Goal: Information Seeking & Learning: Check status

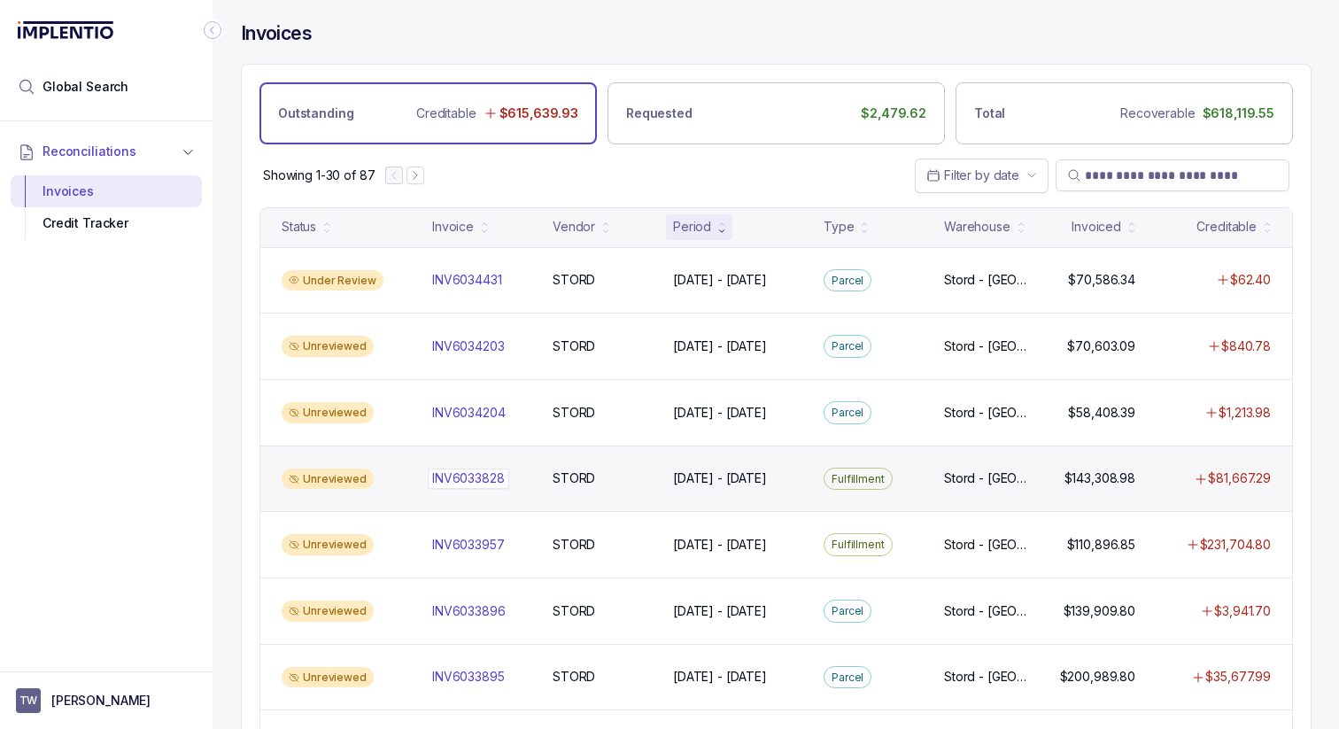
click at [433, 484] on p "INV6033828" at bounding box center [468, 478] width 81 height 19
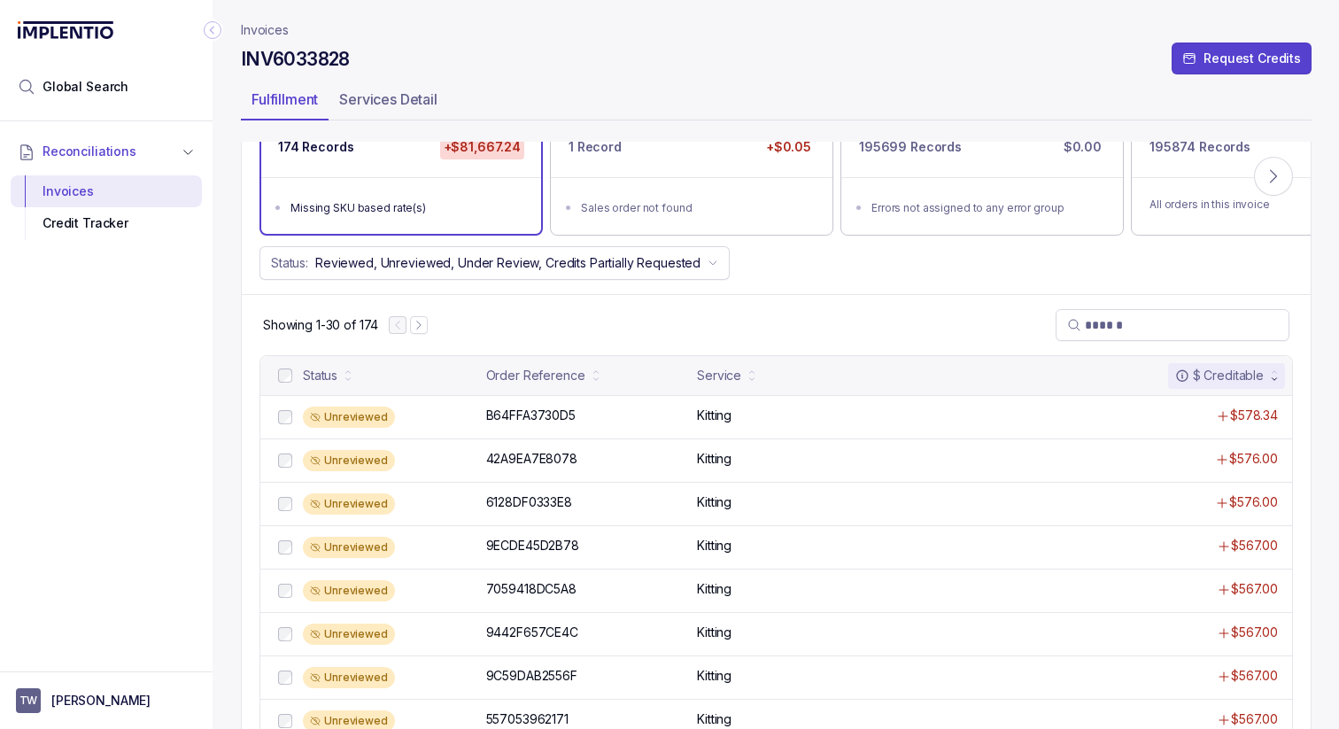
scroll to position [189, 0]
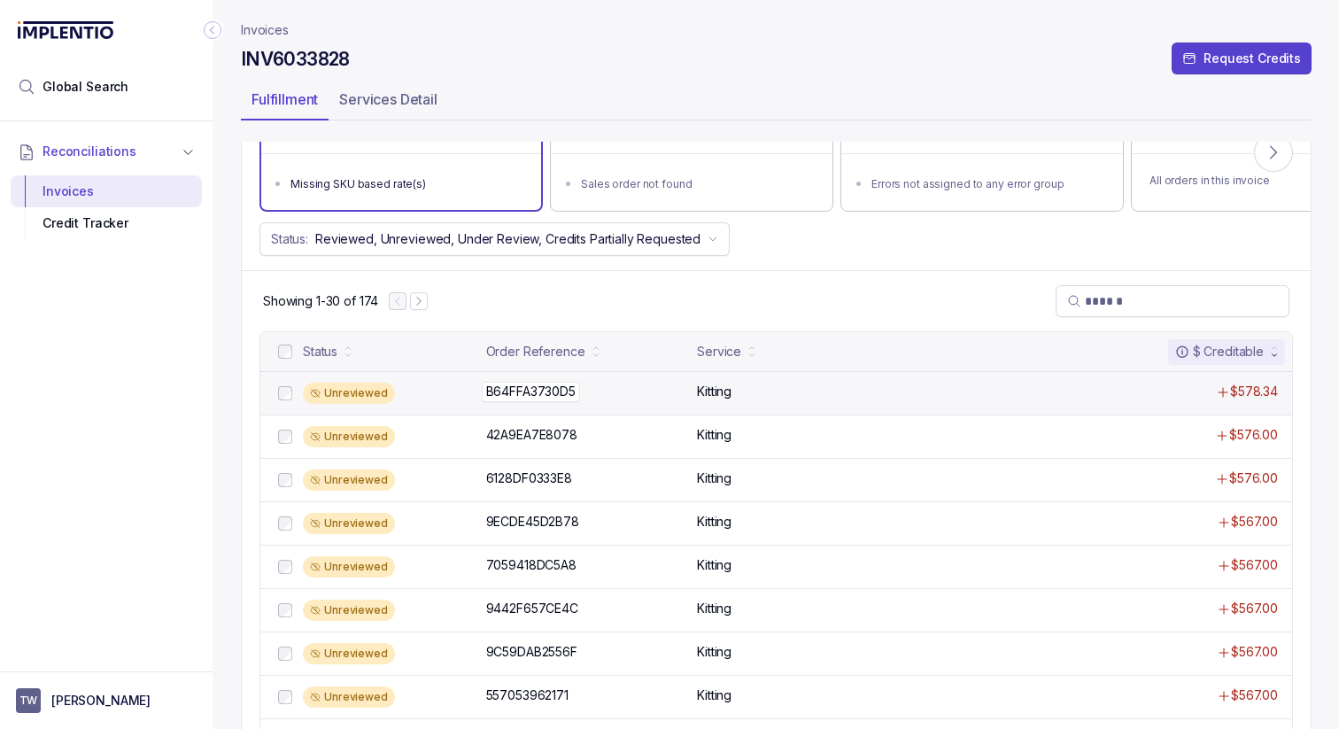
click at [617, 392] on div "B64FFA3730D5 B64FFA3730D5" at bounding box center [586, 392] width 201 height 18
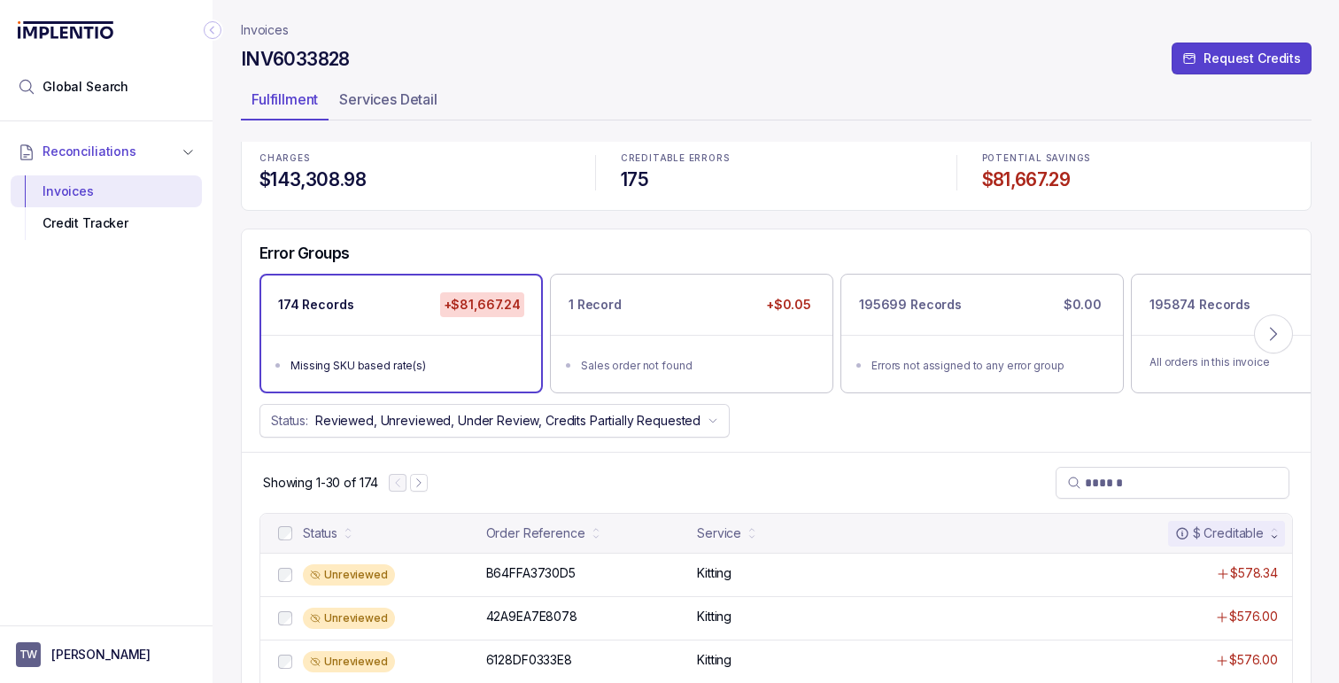
scroll to position [4, 0]
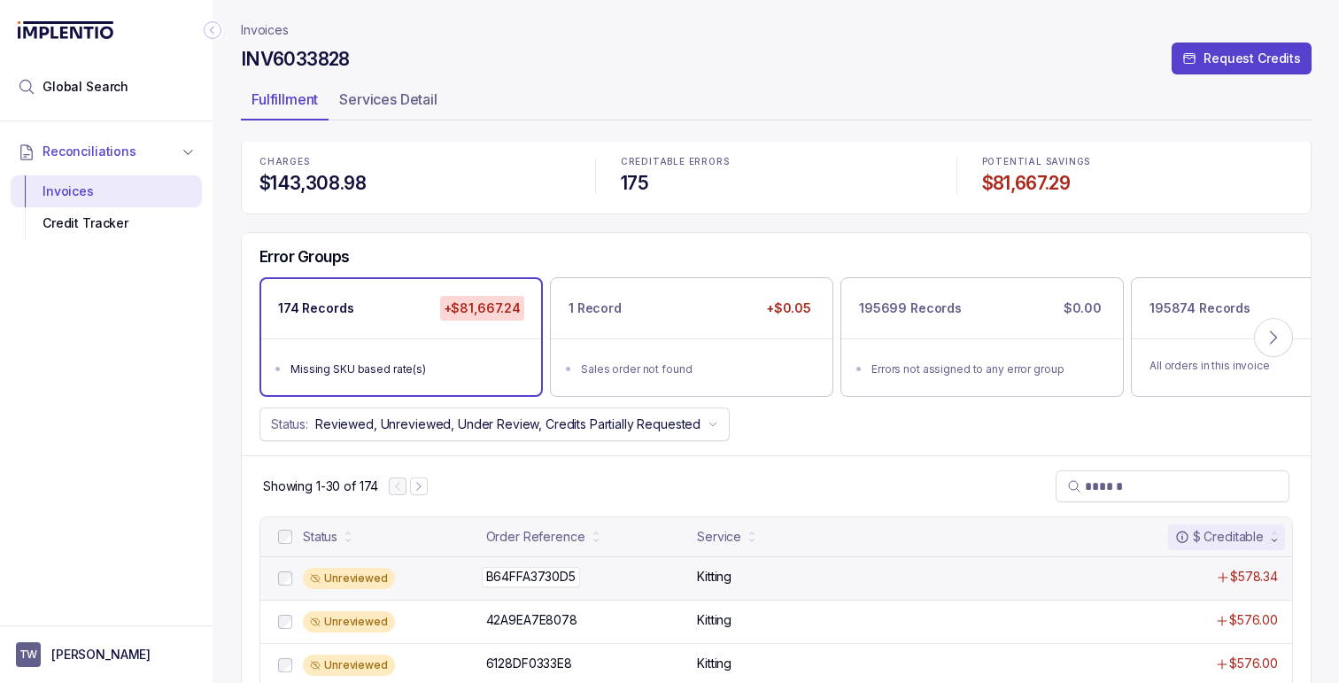
click at [547, 577] on div "B64FFA3730D5 B64FFA3730D5" at bounding box center [530, 577] width 89 height 18
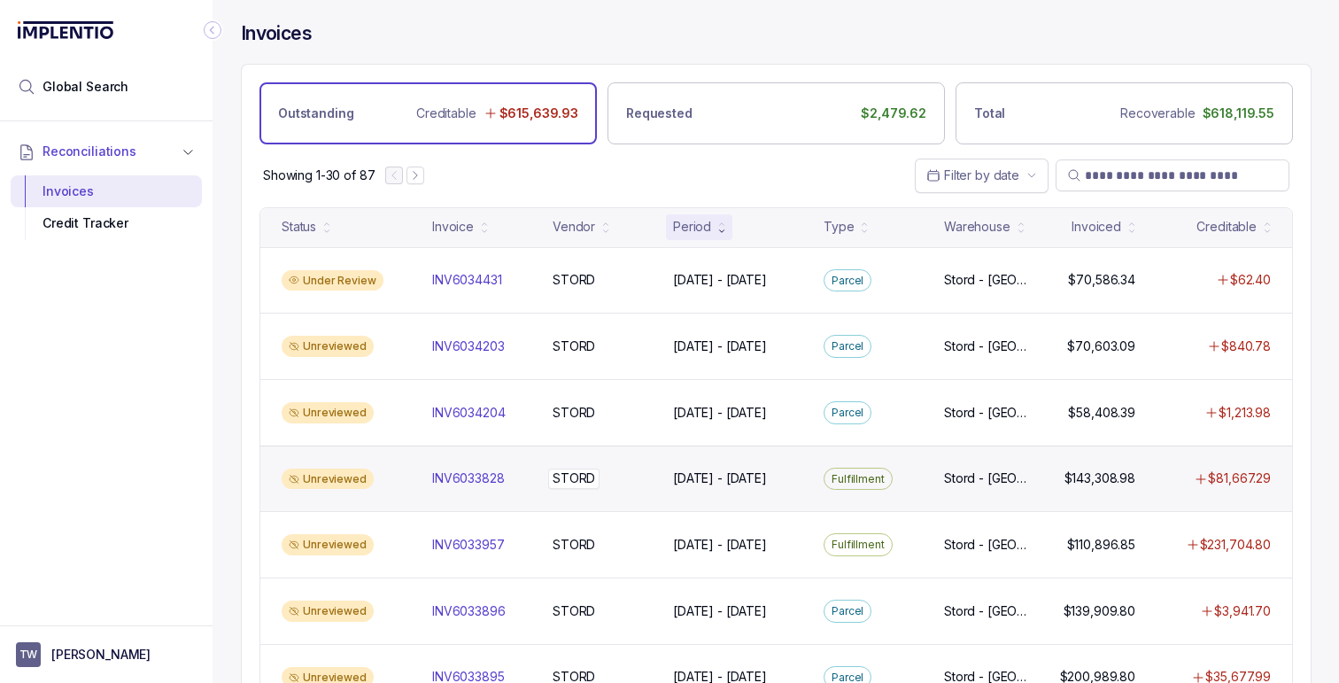
scroll to position [74, 0]
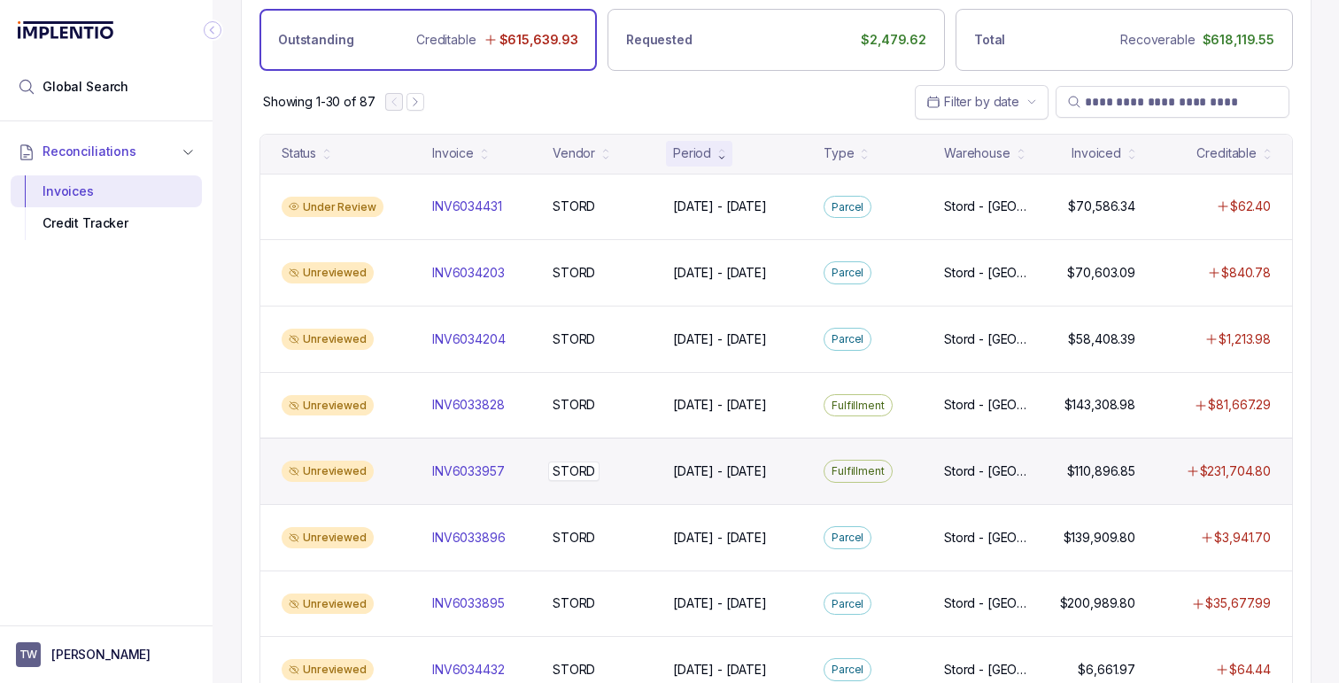
click at [615, 469] on div "STORD STORD" at bounding box center [602, 471] width 99 height 18
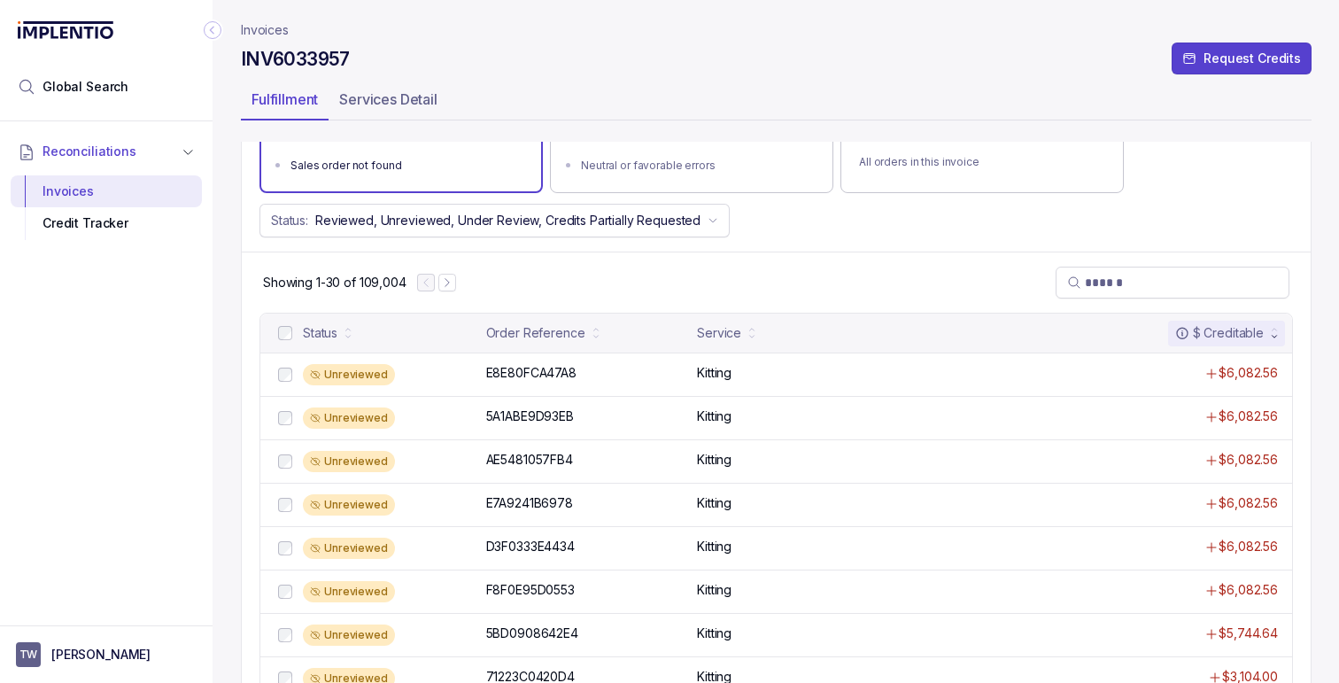
scroll to position [332, 0]
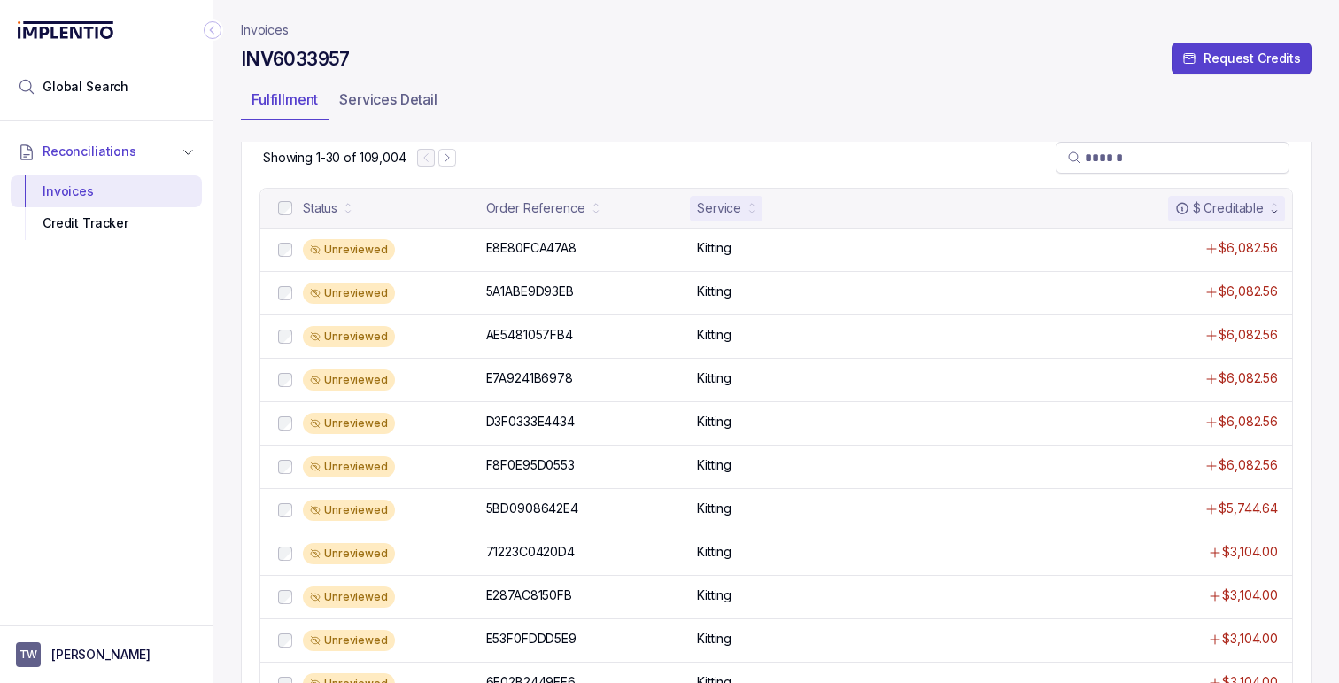
click at [756, 205] on icon at bounding box center [751, 204] width 7 height 7
click at [761, 200] on div "Service" at bounding box center [726, 208] width 73 height 25
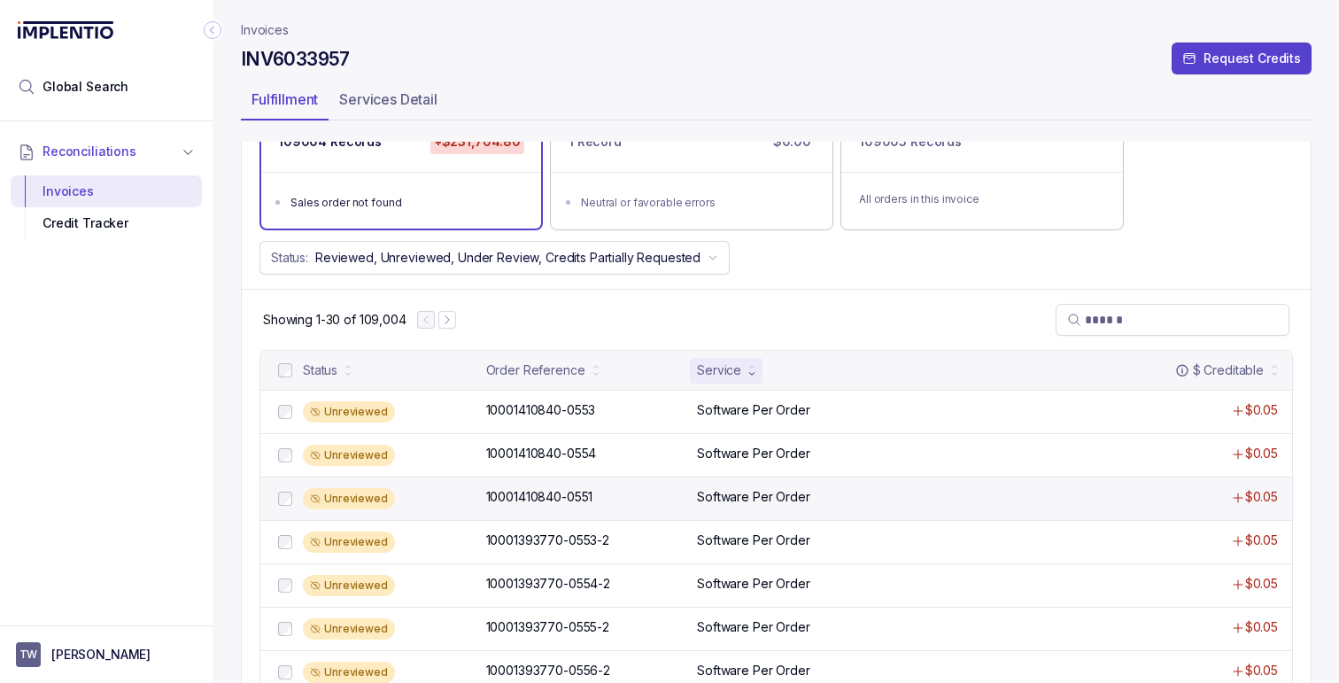
scroll to position [0, 0]
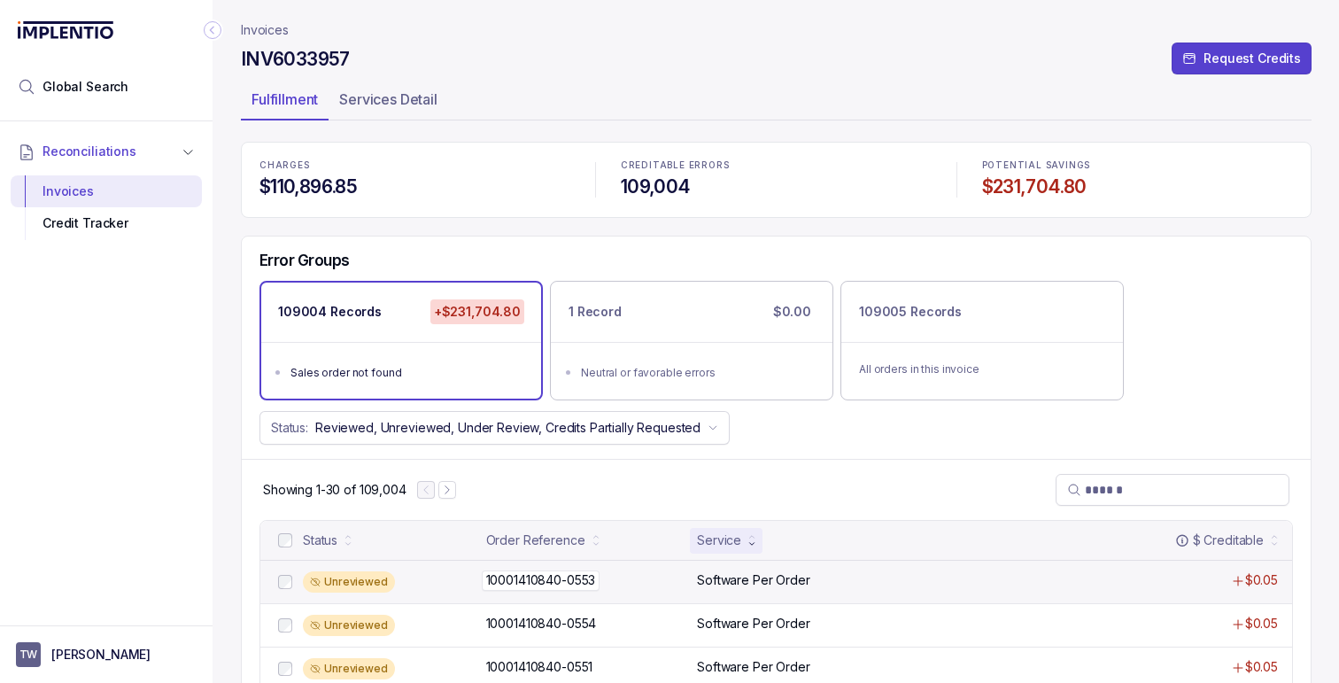
click at [605, 571] on div "10001410840-0553 10001410840-0553" at bounding box center [586, 580] width 201 height 18
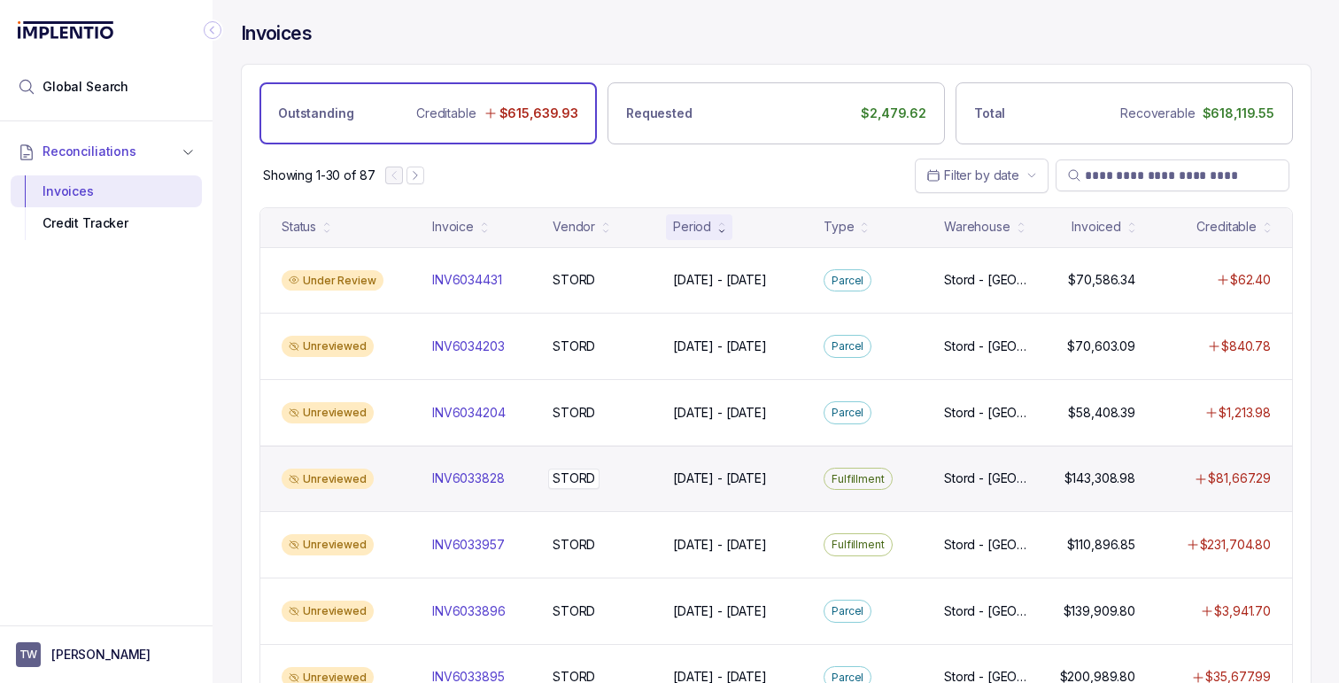
click at [634, 480] on div "STORD STORD" at bounding box center [602, 478] width 99 height 18
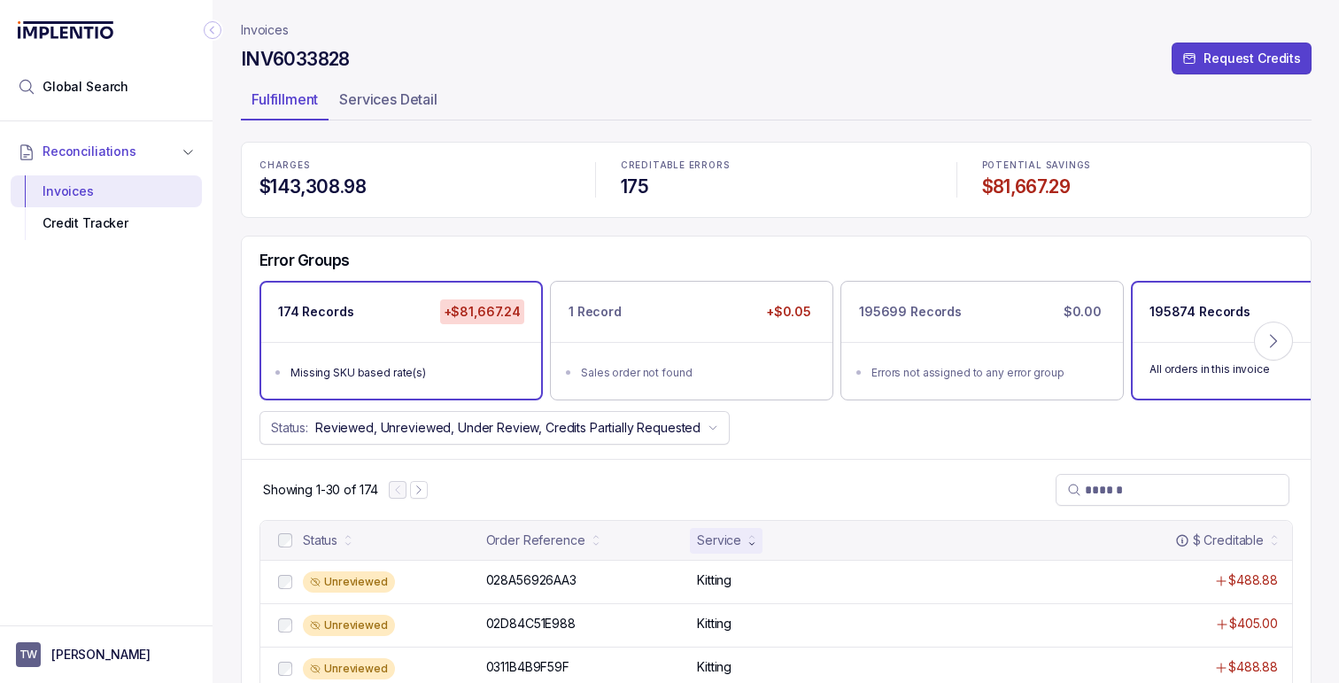
click at [1190, 342] on div "All orders in this invoice" at bounding box center [1273, 368] width 280 height 53
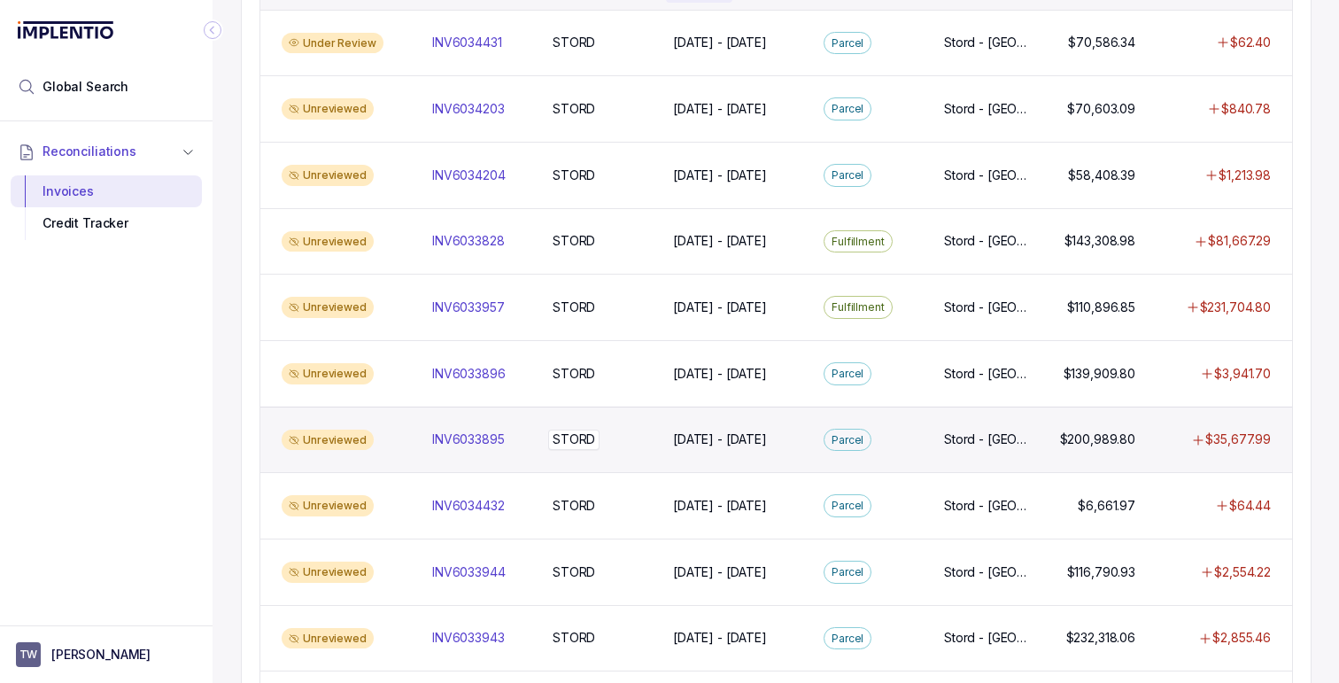
scroll to position [227, 0]
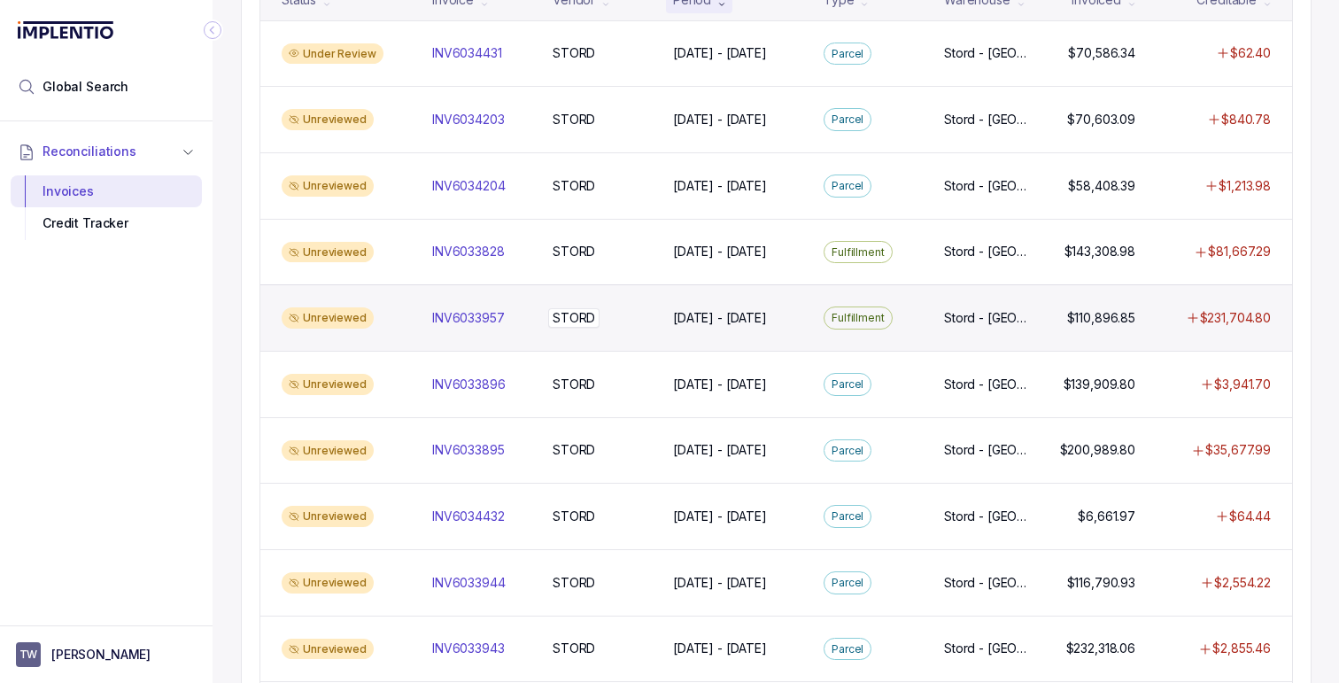
click at [637, 312] on div "STORD STORD" at bounding box center [602, 318] width 99 height 18
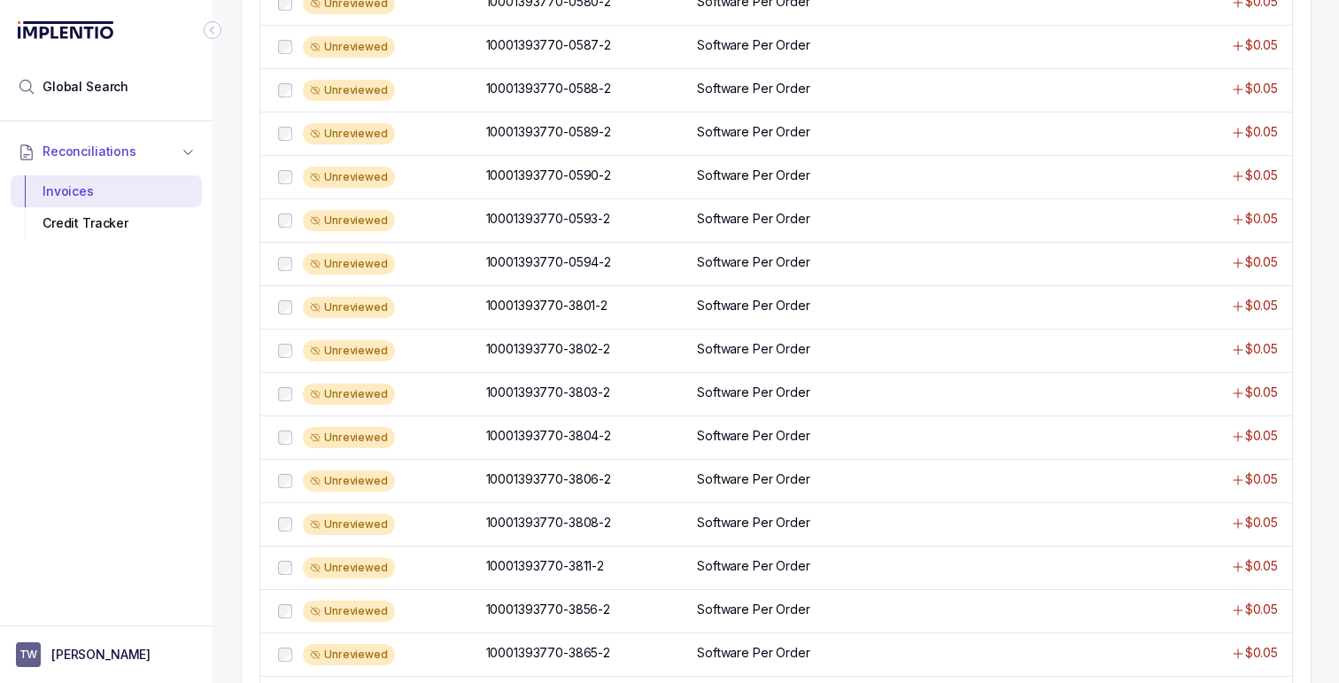
scroll to position [1190, 0]
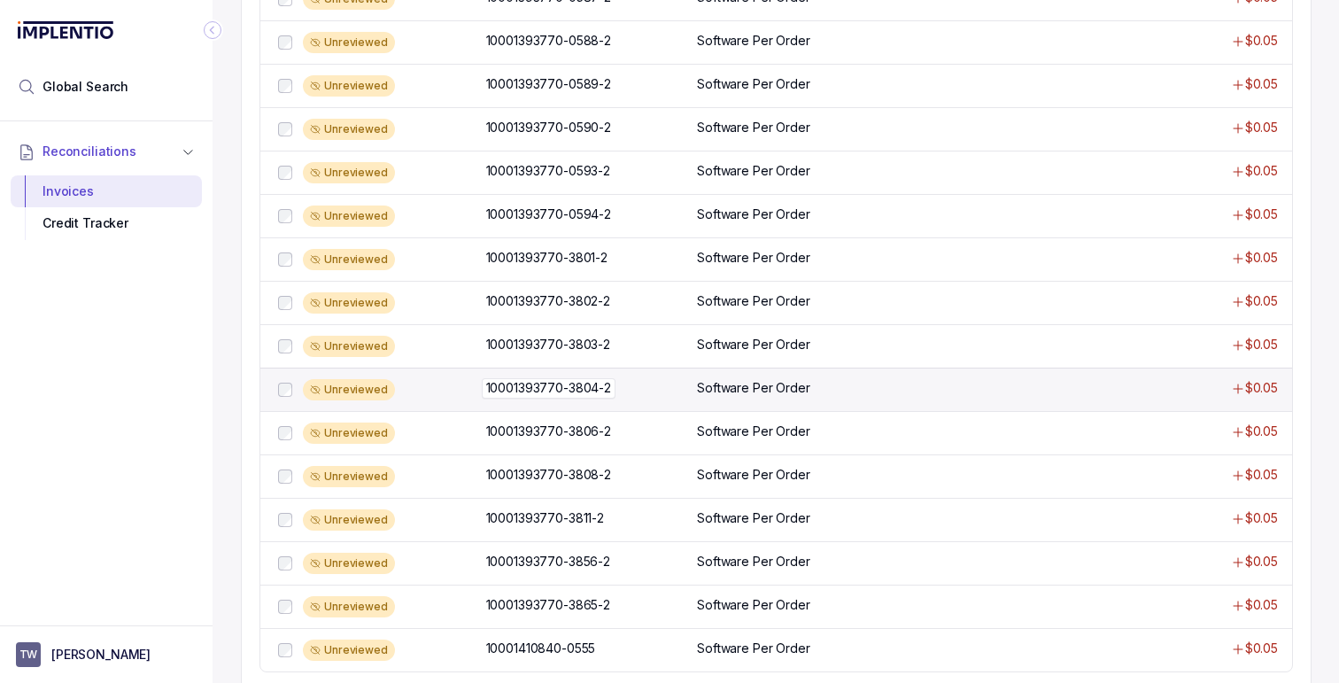
click at [627, 390] on div "10001393770-3804-2 10001393770-3804-2" at bounding box center [586, 388] width 201 height 18
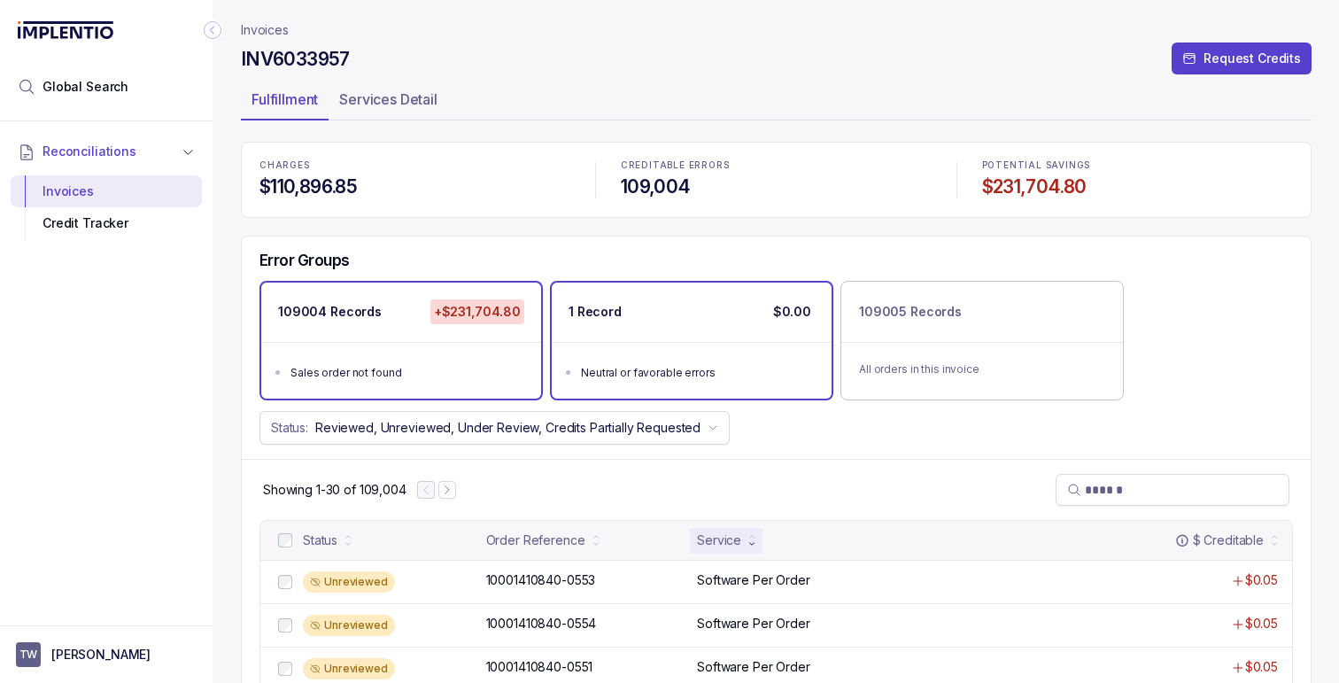
click at [595, 303] on p "1 Record" at bounding box center [595, 312] width 53 height 18
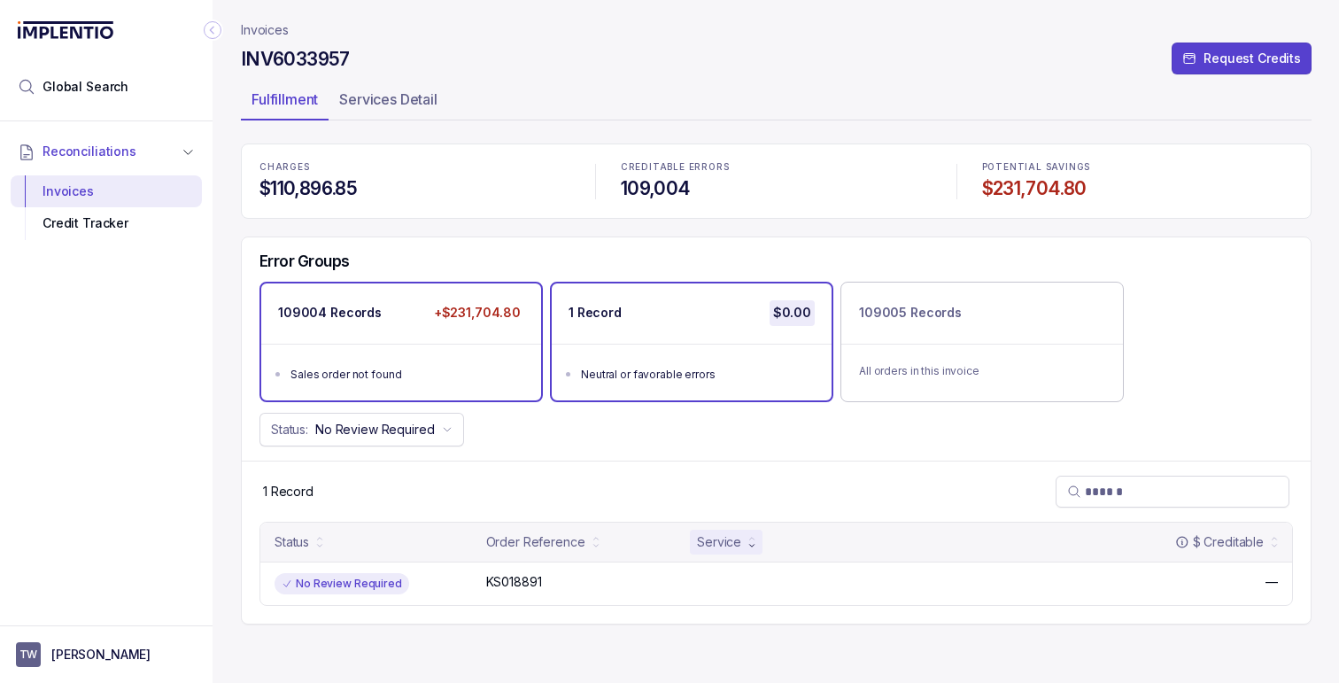
click at [441, 349] on ul "Sales order not found" at bounding box center [401, 372] width 280 height 57
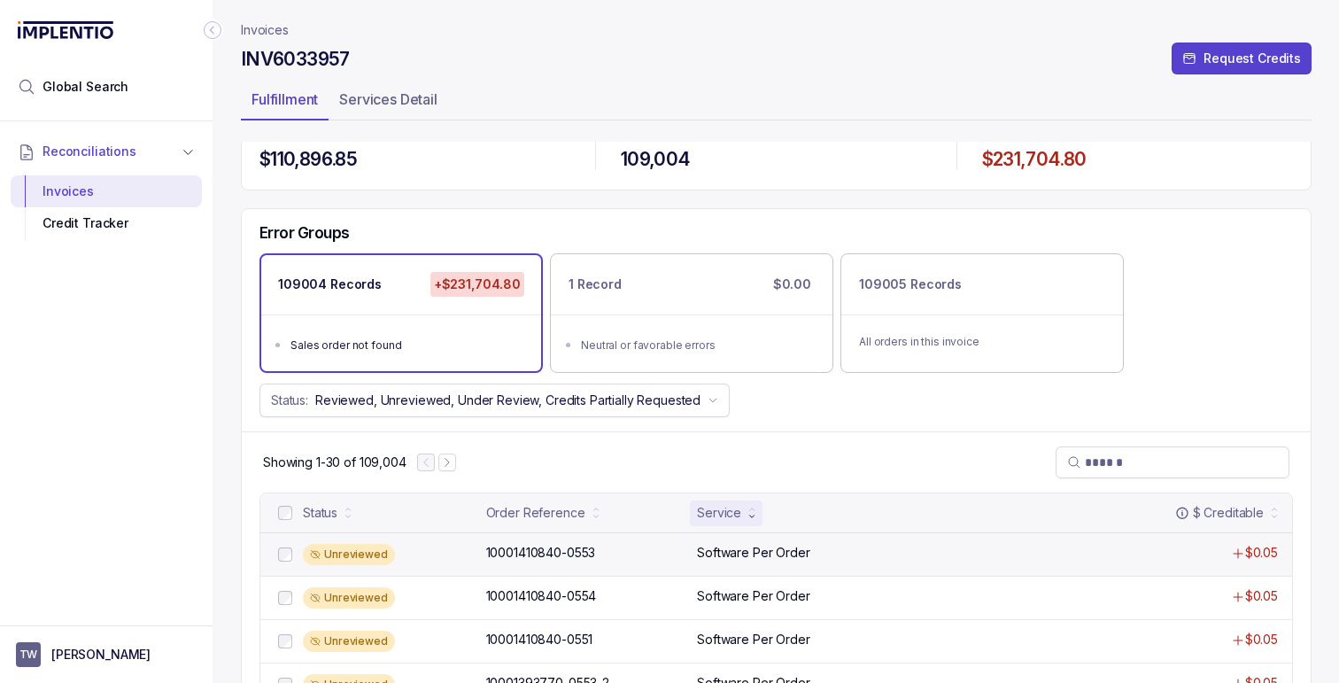
scroll to position [32, 0]
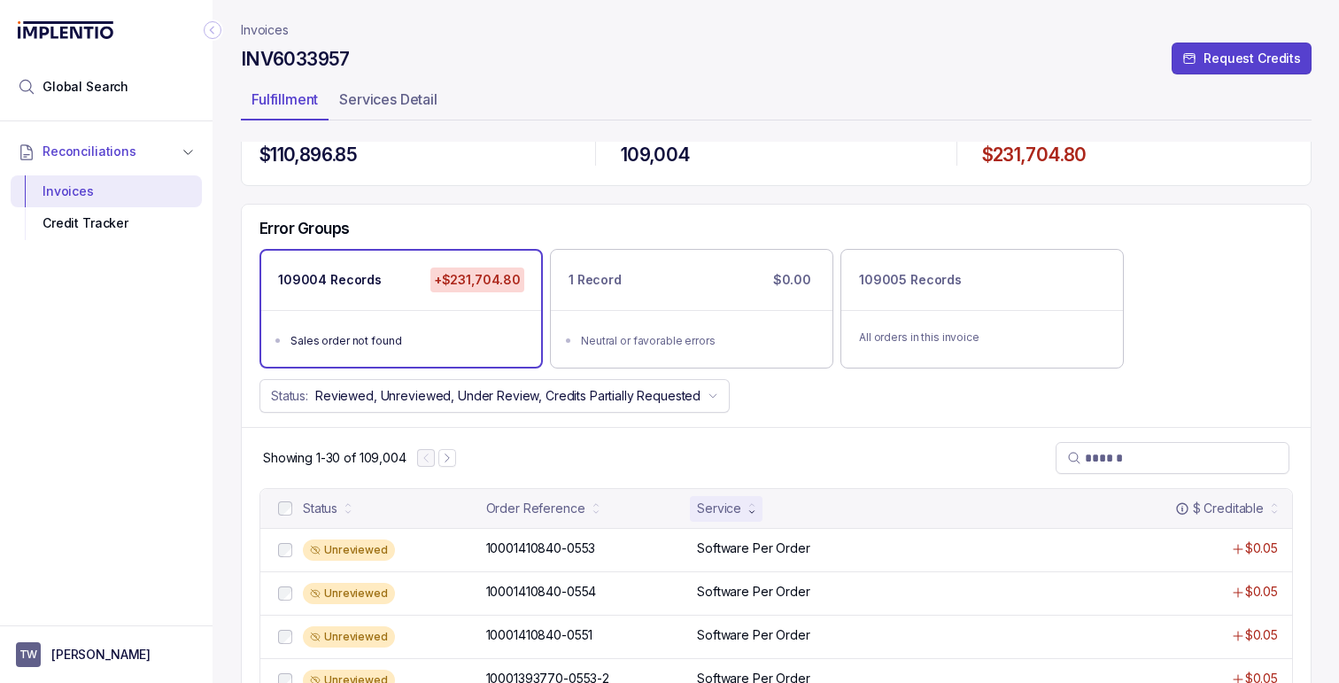
click at [731, 508] on div "Service" at bounding box center [719, 509] width 44 height 18
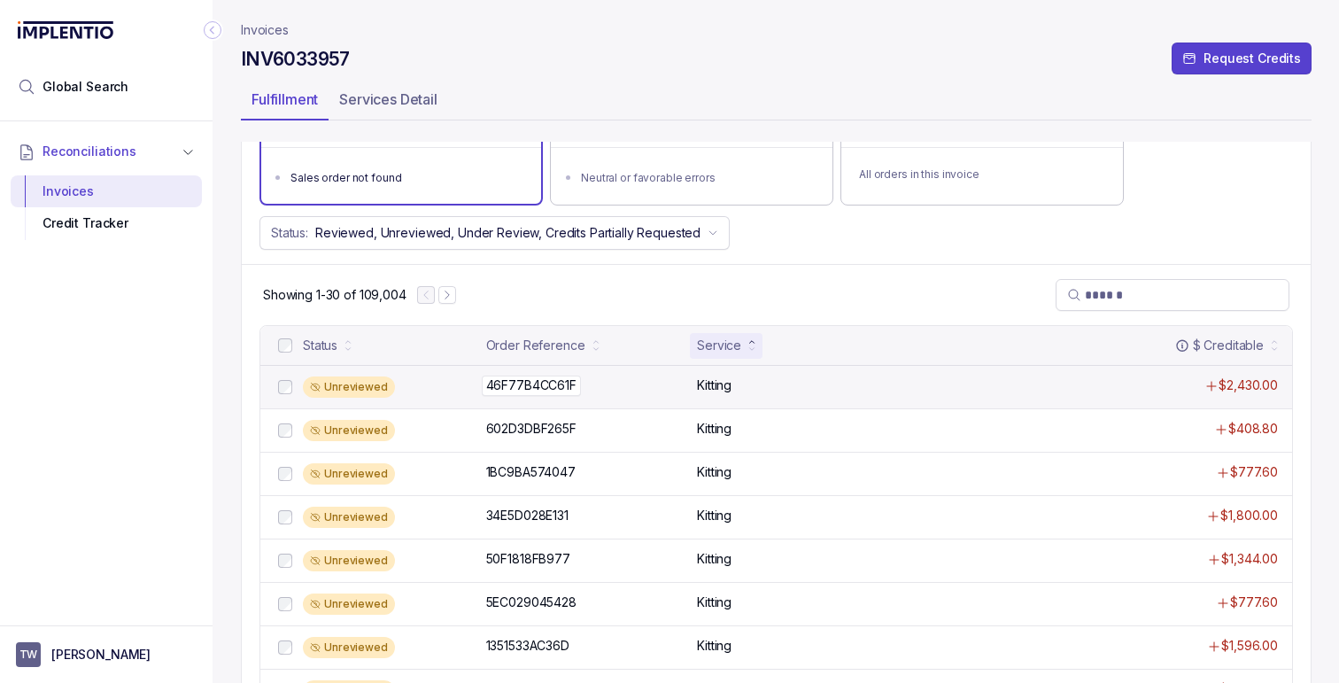
scroll to position [213, 0]
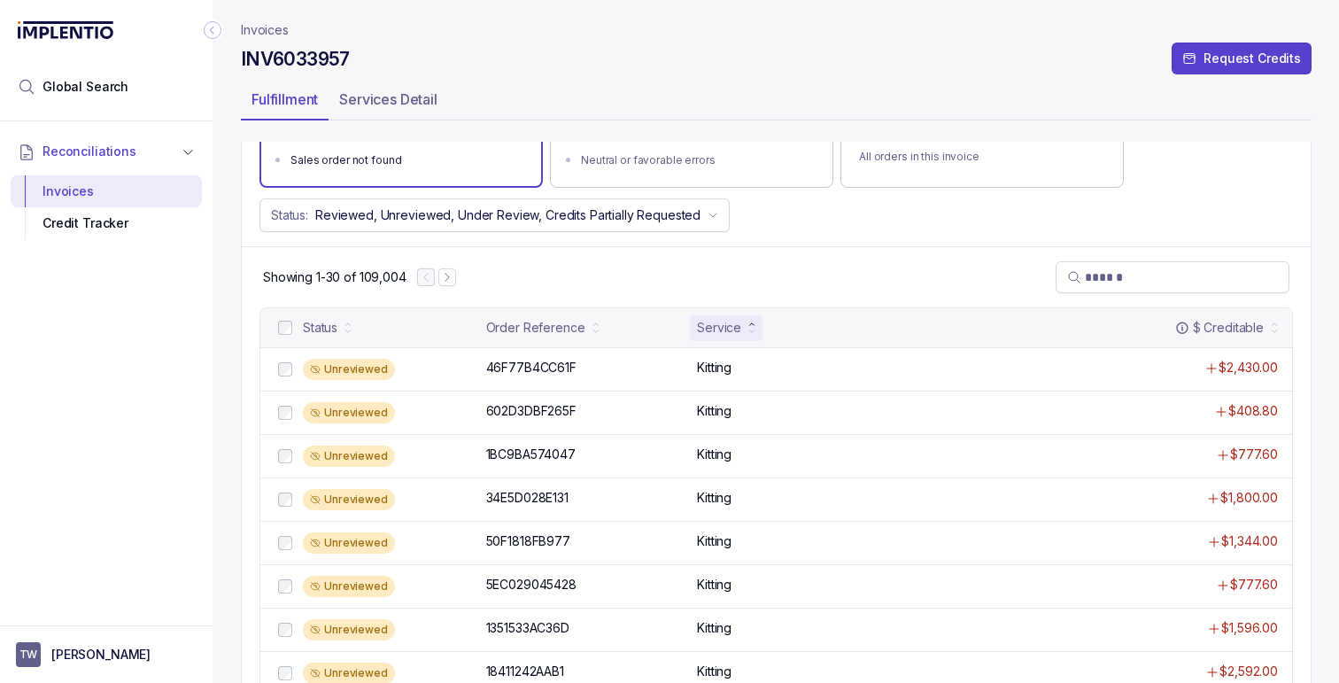
click at [720, 322] on div "Service" at bounding box center [719, 328] width 44 height 18
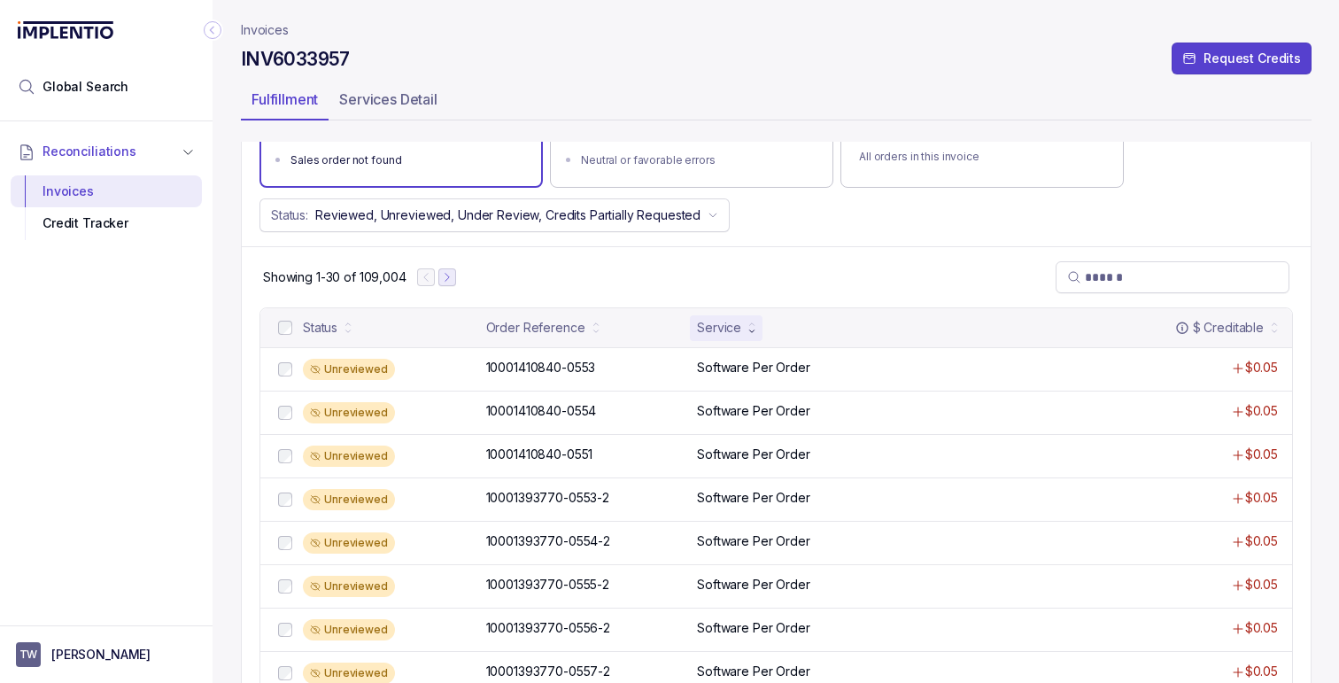
click at [454, 277] on button "Next Page" at bounding box center [447, 277] width 18 height 18
click at [453, 277] on icon "Next Page" at bounding box center [455, 277] width 12 height 12
click at [453, 277] on icon "Next Page" at bounding box center [456, 277] width 12 height 12
click at [456, 275] on icon "Next Page" at bounding box center [459, 277] width 12 height 12
click at [456, 275] on button "Next Page" at bounding box center [462, 277] width 18 height 18
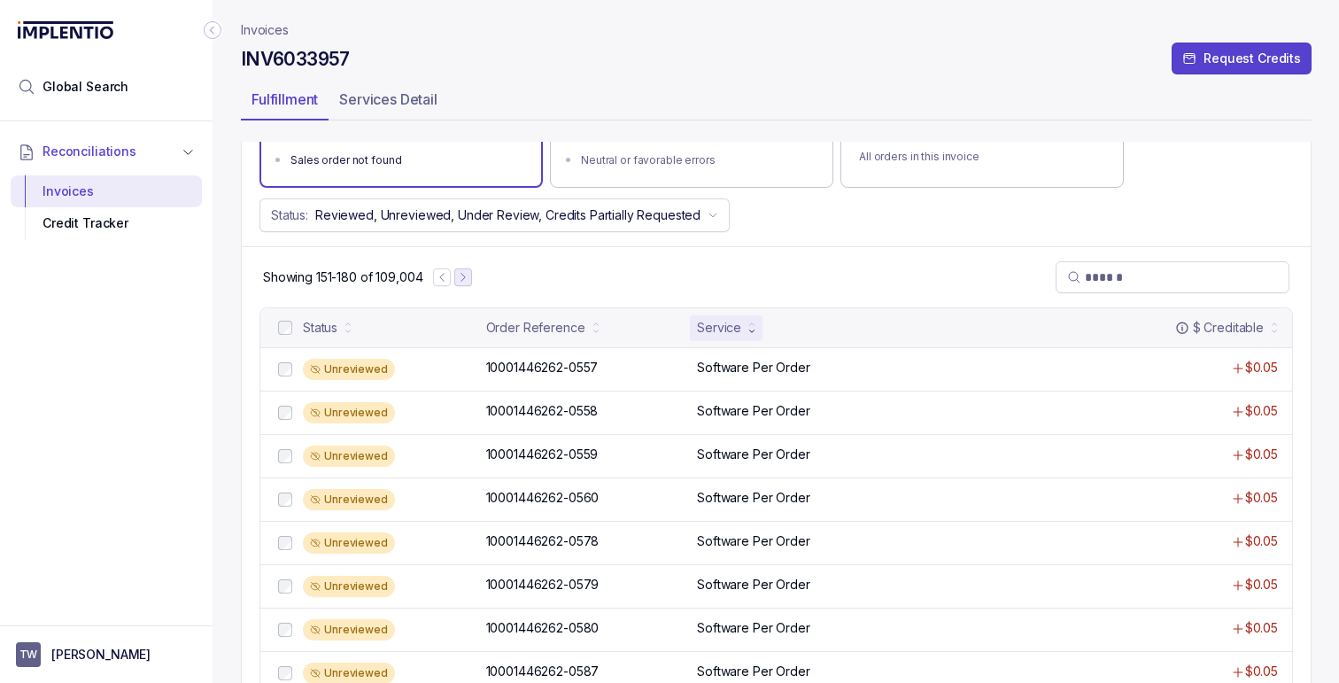
click at [456, 275] on button "Next Page" at bounding box center [463, 277] width 18 height 18
click at [456, 275] on div at bounding box center [455, 277] width 39 height 18
click at [468, 272] on icon "Next Page" at bounding box center [466, 277] width 12 height 12
click at [468, 274] on icon "Next Page" at bounding box center [470, 278] width 4 height 8
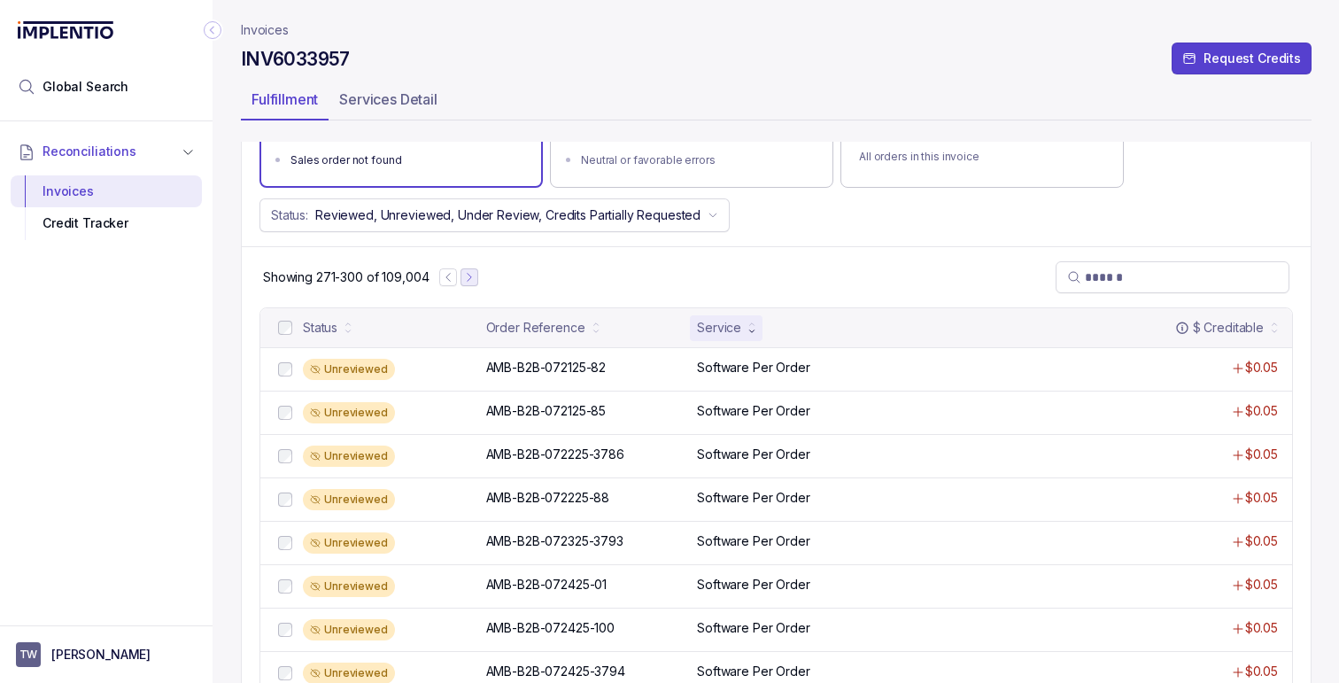
click at [468, 272] on icon "Next Page" at bounding box center [469, 277] width 12 height 12
click at [468, 272] on icon "Next Page" at bounding box center [468, 277] width 12 height 12
click at [468, 272] on icon "Next Page" at bounding box center [469, 277] width 12 height 12
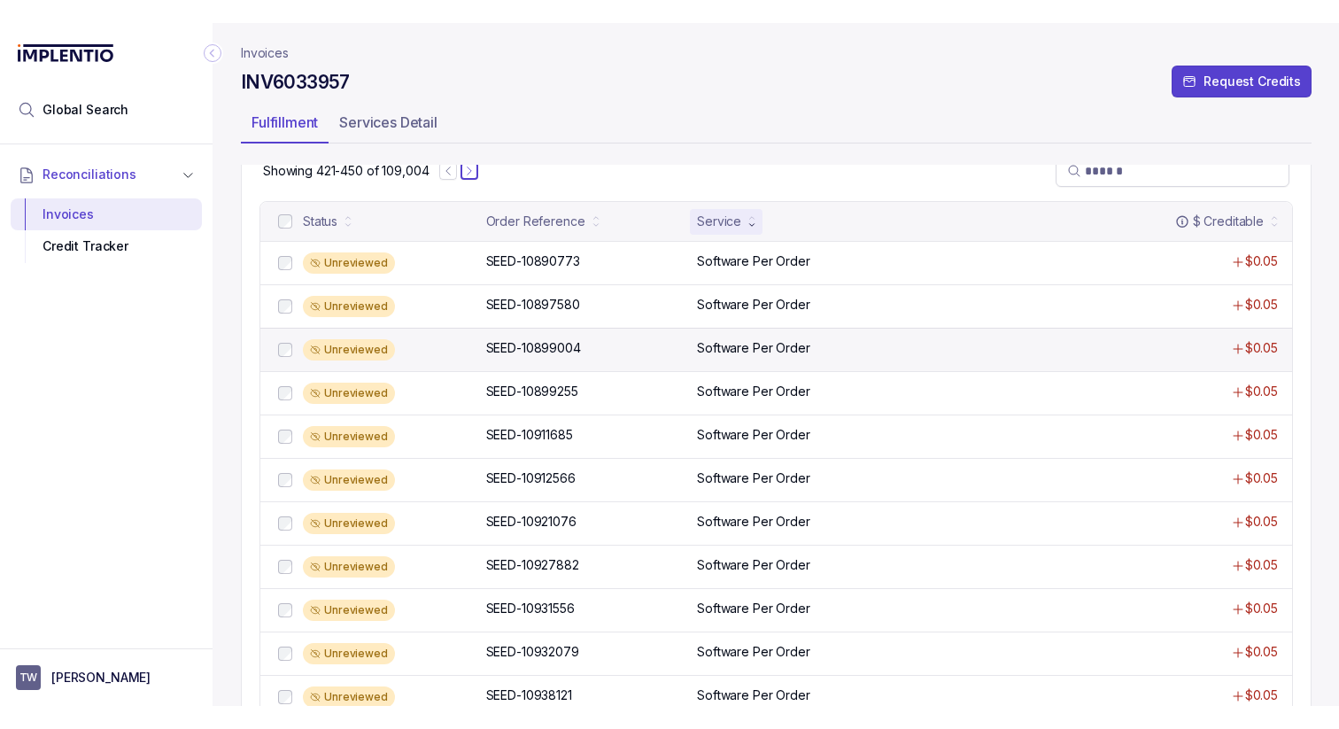
scroll to position [0, 0]
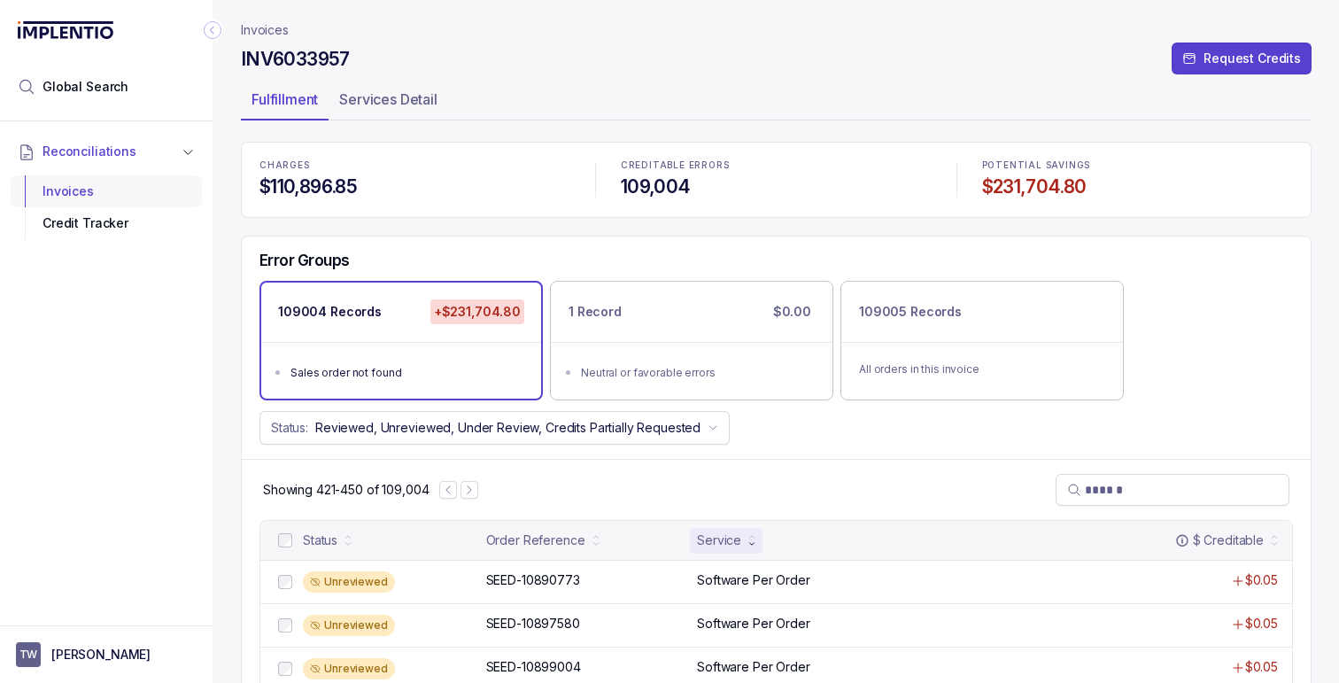
click at [79, 185] on div "Invoices" at bounding box center [106, 191] width 163 height 32
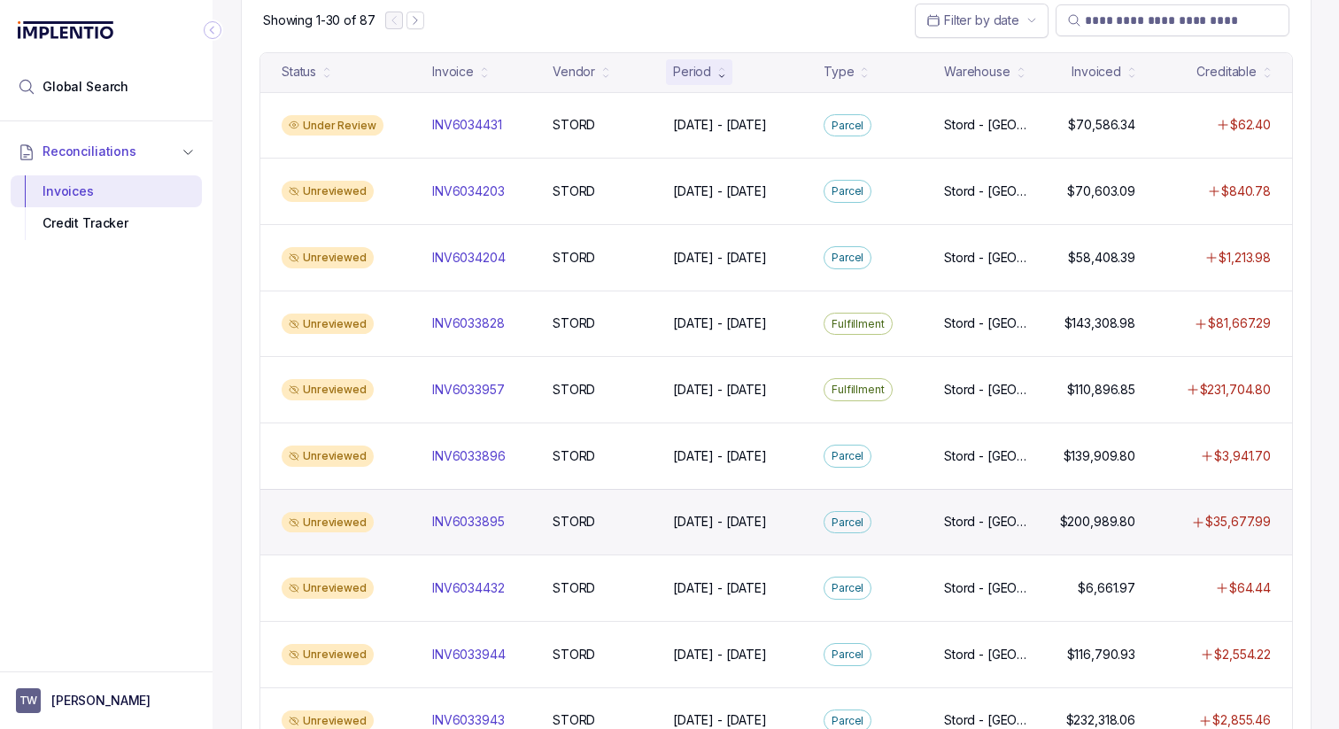
scroll to position [168, 0]
